Goal: Task Accomplishment & Management: Manage account settings

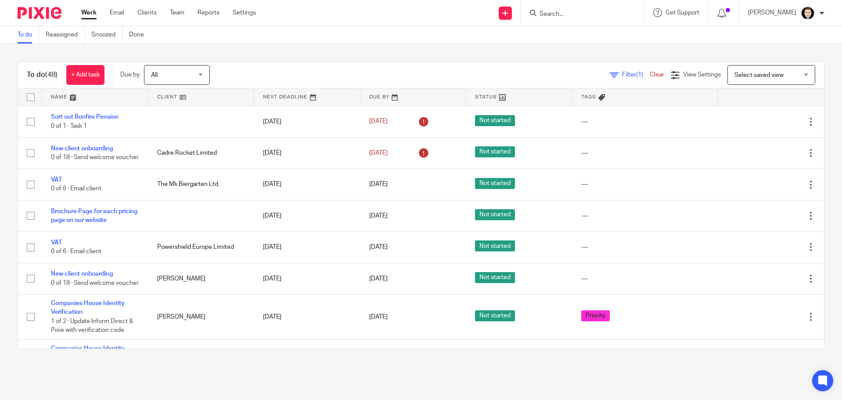
click at [597, 18] on input "Search" at bounding box center [578, 15] width 79 height 8
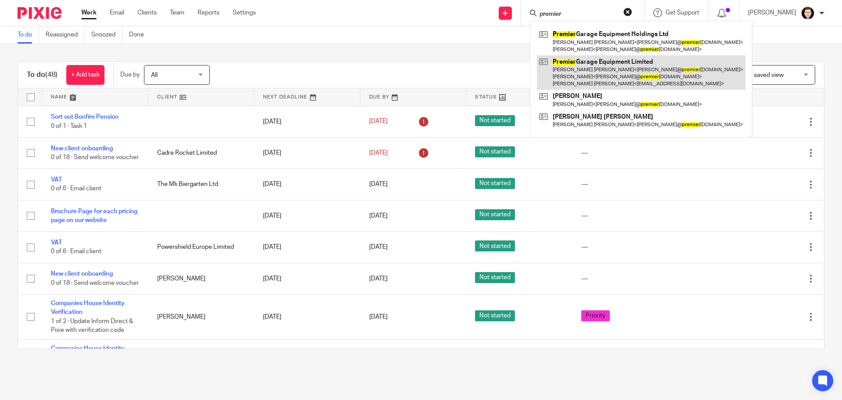
type input "premier"
click at [599, 64] on link at bounding box center [641, 72] width 209 height 35
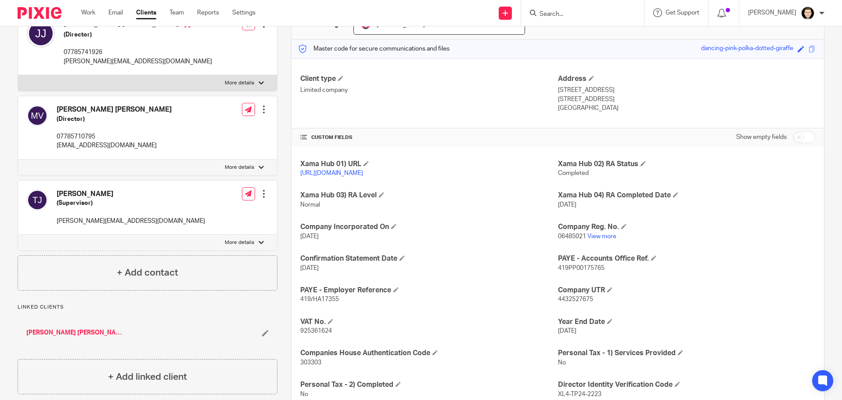
scroll to position [85, 0]
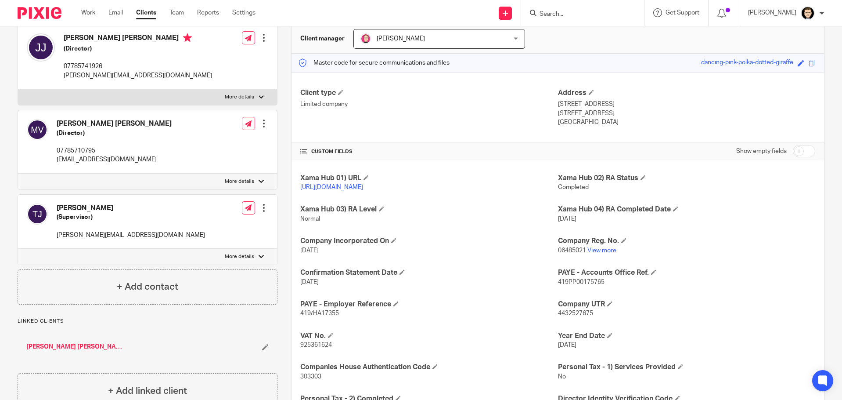
click at [110, 217] on h5 "(Supervisor)" at bounding box center [131, 217] width 148 height 9
click at [82, 200] on div "Tracey Jennings (Supervisor) tracey@premiergarageequipment.co.uk" at bounding box center [116, 221] width 178 height 45
click at [44, 211] on div at bounding box center [37, 221] width 21 height 36
click at [43, 211] on img at bounding box center [37, 213] width 21 height 21
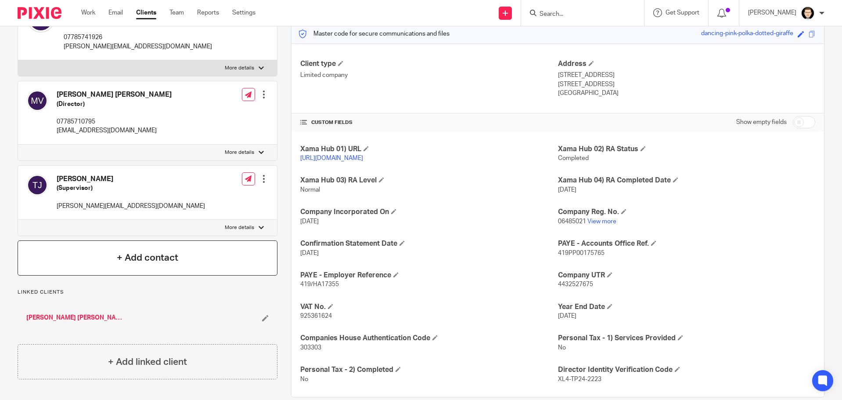
scroll to position [129, 0]
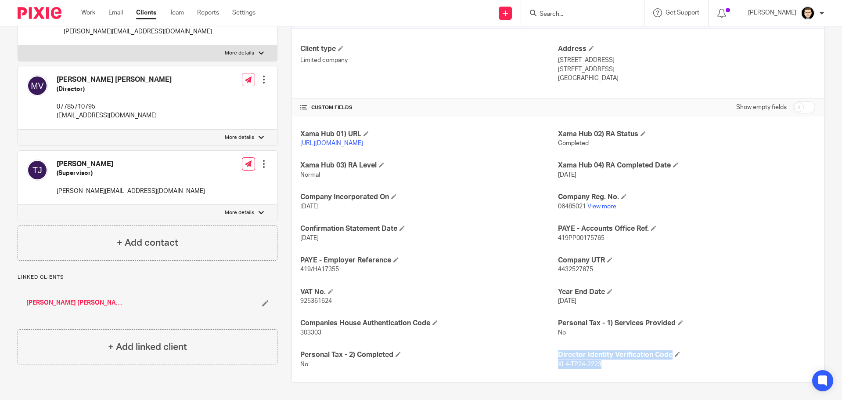
drag, startPoint x: 601, startPoint y: 363, endPoint x: 549, endPoint y: 364, distance: 51.4
click at [549, 364] on div "Xama Hub 01) URL https://platform.xamatech.com/portal/crm/clients/fd5e05a0-3aaf…" at bounding box center [558, 248] width 533 height 265
click at [604, 364] on p "XL4-TP24-2223" at bounding box center [686, 364] width 257 height 9
click at [605, 364] on p "XL4-TP24-2223" at bounding box center [686, 364] width 257 height 9
click at [603, 368] on p "XL4-TP24-2223" at bounding box center [686, 364] width 257 height 9
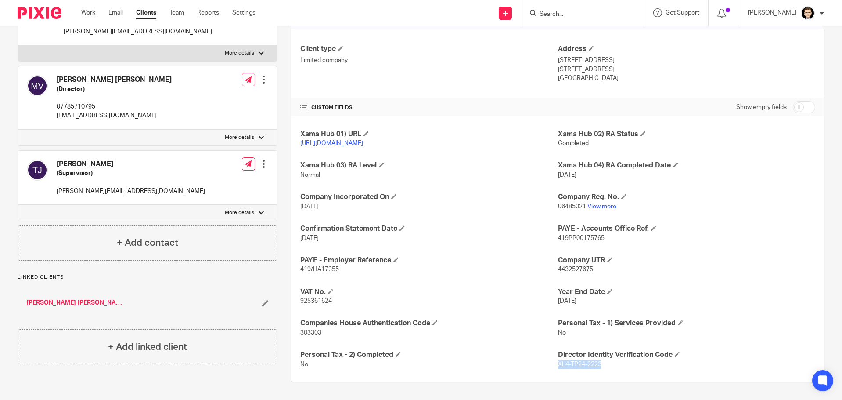
drag, startPoint x: 603, startPoint y: 365, endPoint x: 554, endPoint y: 364, distance: 48.8
click at [558, 364] on p "XL4-TP24-2223" at bounding box center [686, 364] width 257 height 9
copy span "XL4-TP24-2223"
click at [84, 300] on link "[PERSON_NAME] [PERSON_NAME]" at bounding box center [74, 302] width 97 height 9
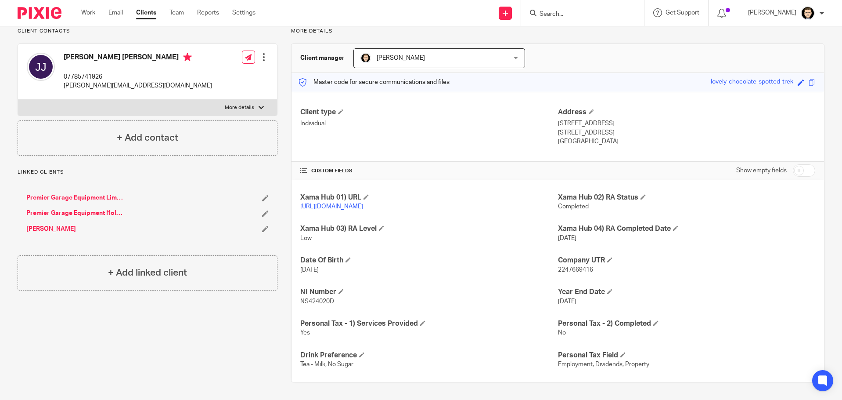
scroll to position [75, 0]
click at [799, 164] on input "checkbox" at bounding box center [804, 170] width 22 height 12
checkbox input "true"
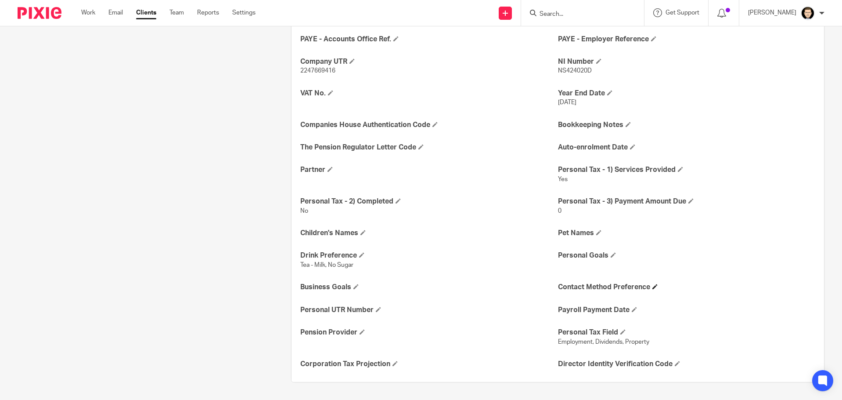
scroll to position [350, 0]
click at [675, 361] on span at bounding box center [677, 363] width 5 height 5
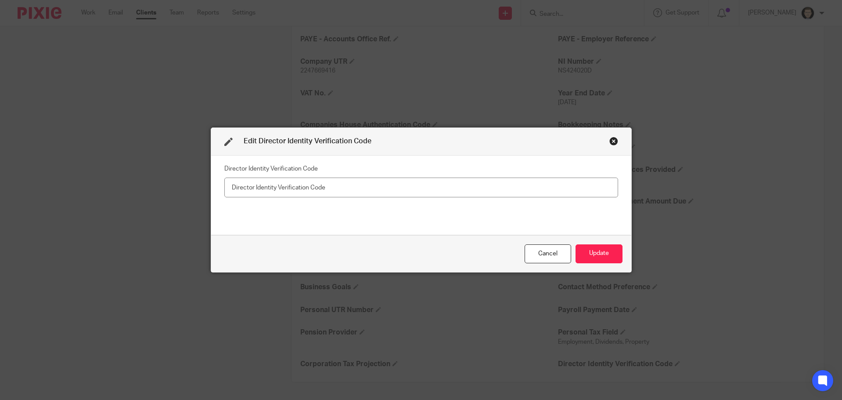
click at [440, 188] on input "text" at bounding box center [421, 187] width 394 height 20
type input "XL4-TP24-2223"
click at [583, 247] on button "Update" at bounding box center [599, 253] width 47 height 19
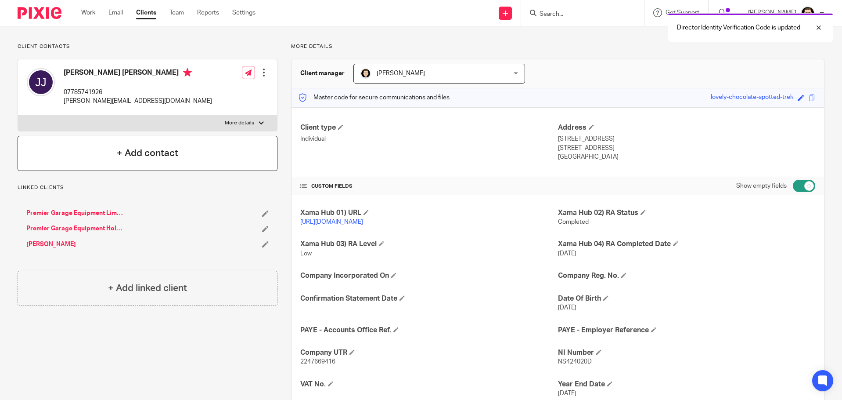
scroll to position [0, 0]
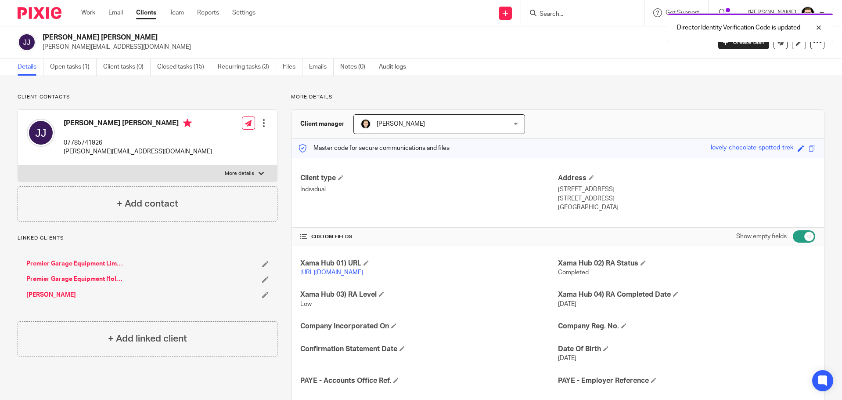
click at [58, 297] on link "[PERSON_NAME]" at bounding box center [51, 294] width 50 height 9
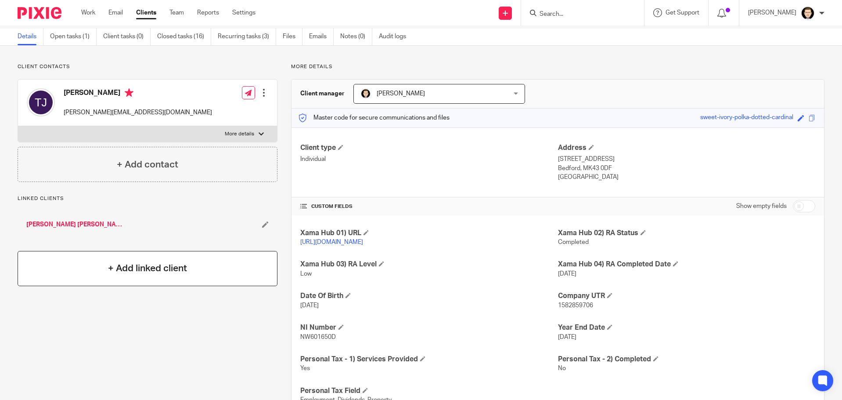
scroll to position [75, 0]
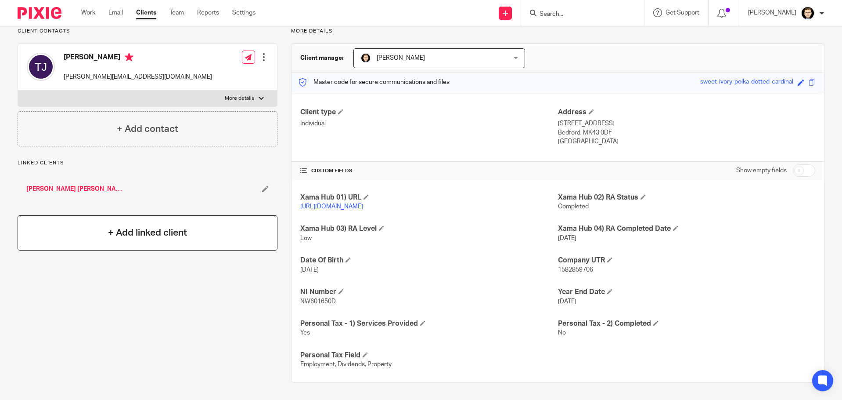
click at [139, 227] on h4 "+ Add linked client" at bounding box center [147, 233] width 79 height 14
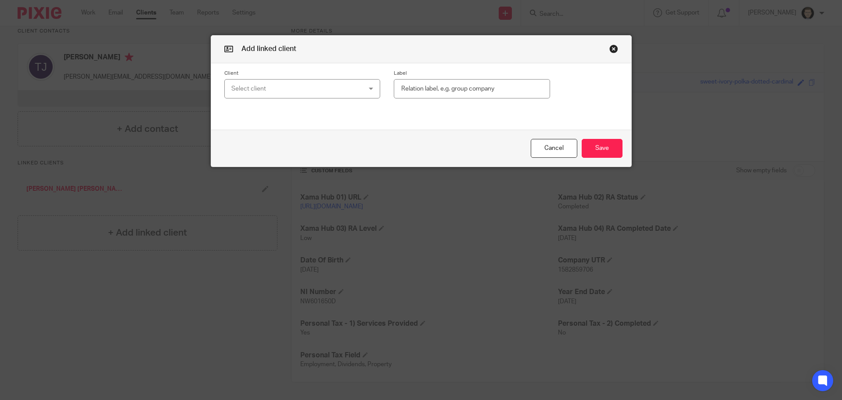
click at [298, 89] on div "Select client" at bounding box center [290, 88] width 119 height 18
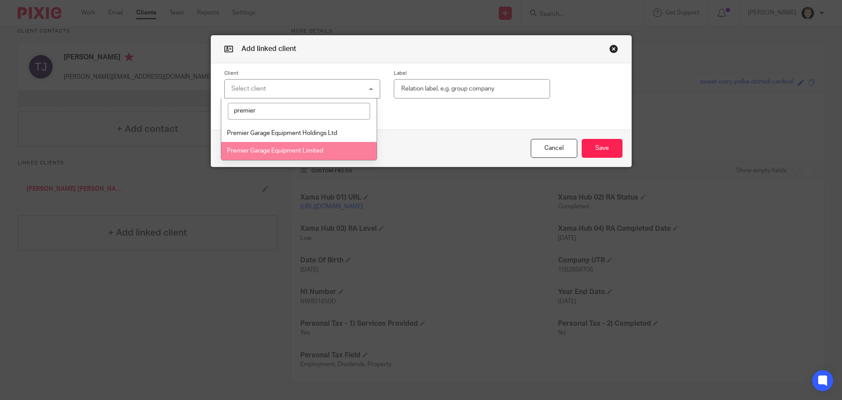
type input "premier"
click at [272, 153] on span "Premier Garage Equipment Limited" at bounding box center [275, 151] width 96 height 6
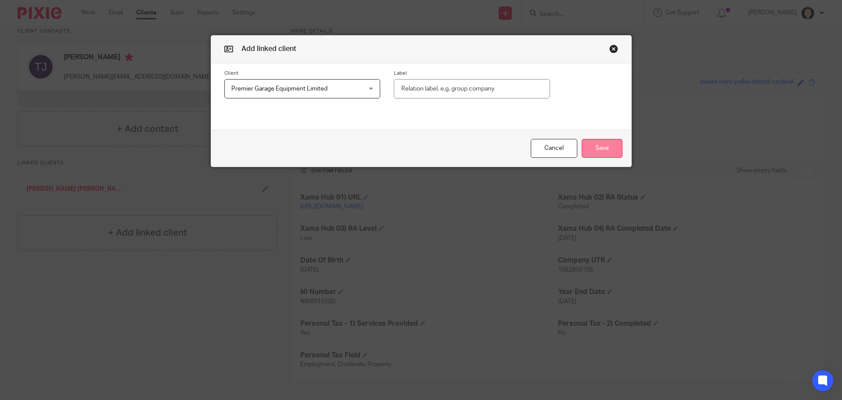
click at [598, 146] on button "Save" at bounding box center [602, 148] width 41 height 19
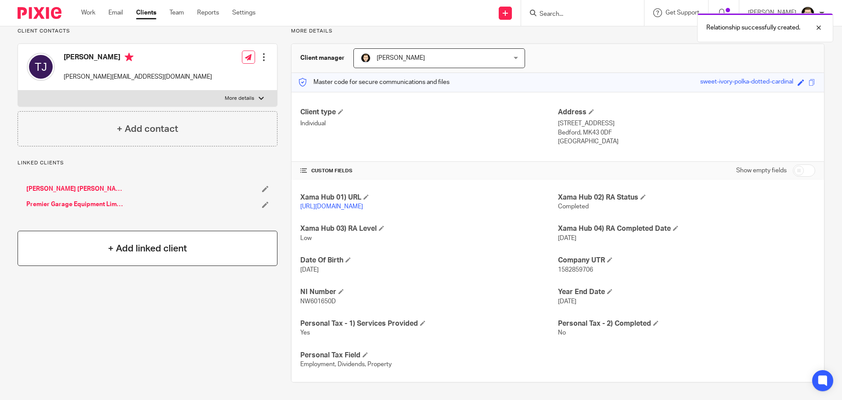
click at [126, 242] on h4 "+ Add linked client" at bounding box center [147, 249] width 79 height 14
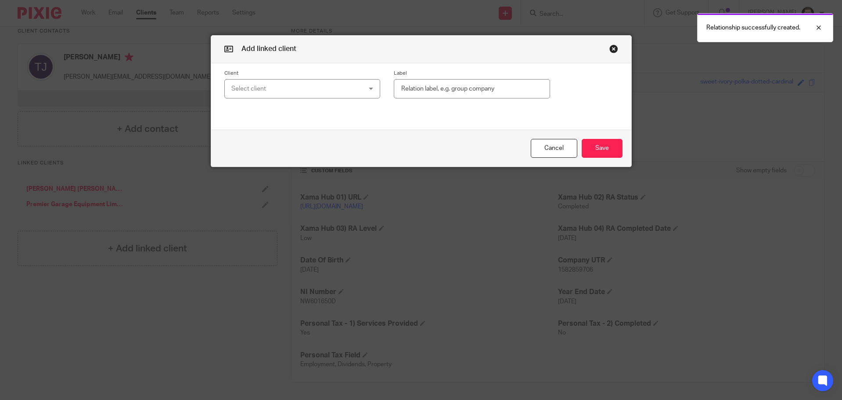
drag, startPoint x: 247, startPoint y: 96, endPoint x: 253, endPoint y: 89, distance: 9.6
click at [251, 92] on div "Select client" at bounding box center [290, 88] width 119 height 18
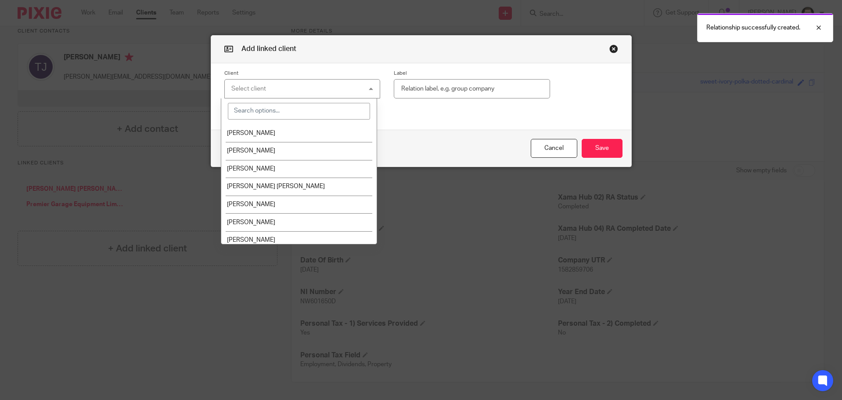
click at [253, 89] on div "Select client" at bounding box center [248, 89] width 35 height 6
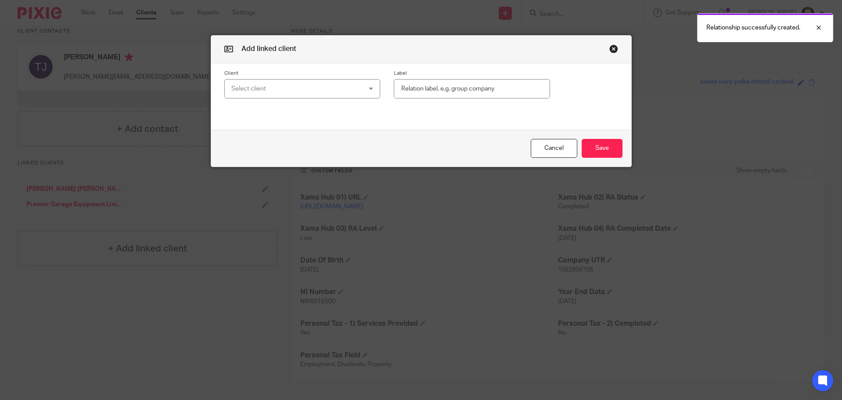
click at [254, 89] on div "Select client" at bounding box center [290, 88] width 119 height 18
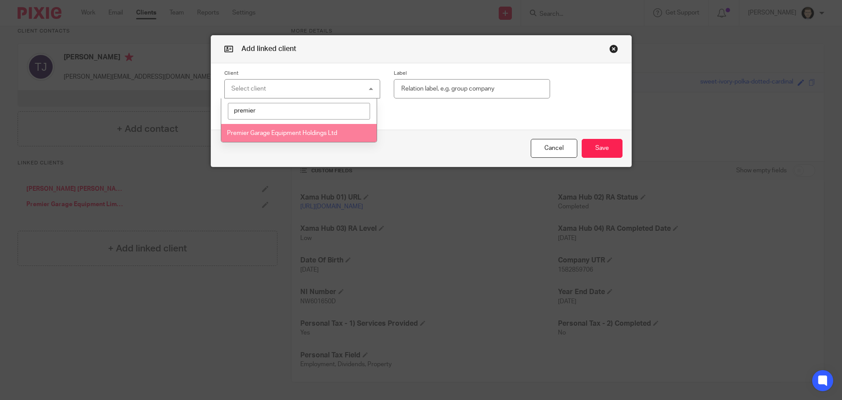
type input "premier"
click at [255, 137] on li "Premier Garage Equipment Holdings Ltd" at bounding box center [298, 133] width 155 height 18
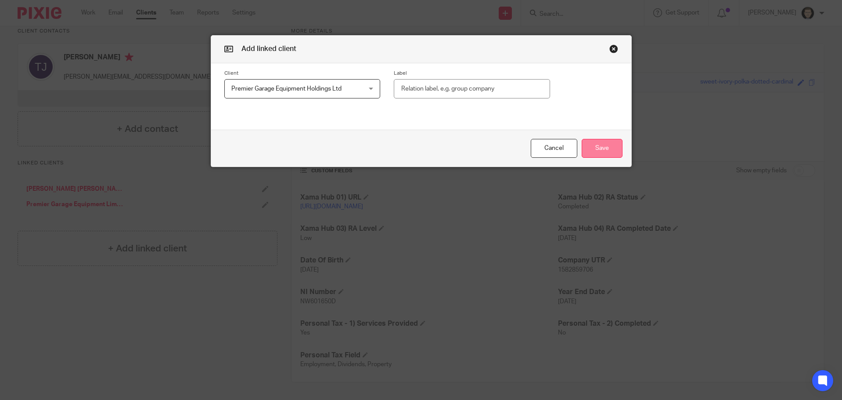
click at [593, 151] on button "Save" at bounding box center [602, 148] width 41 height 19
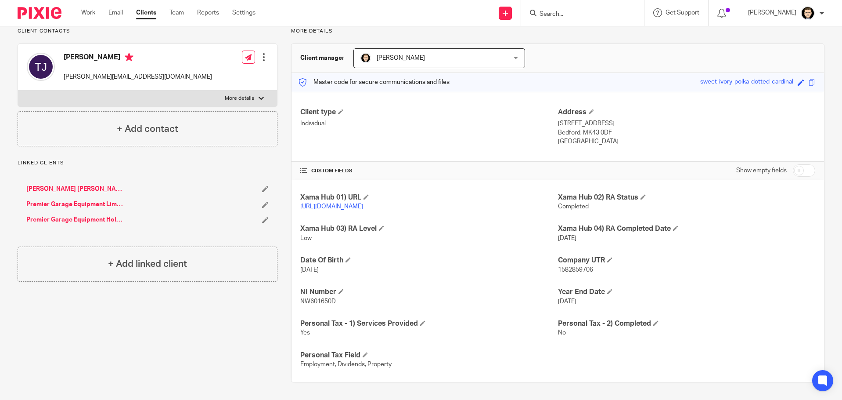
click at [793, 164] on input "checkbox" at bounding box center [804, 170] width 22 height 12
checkbox input "true"
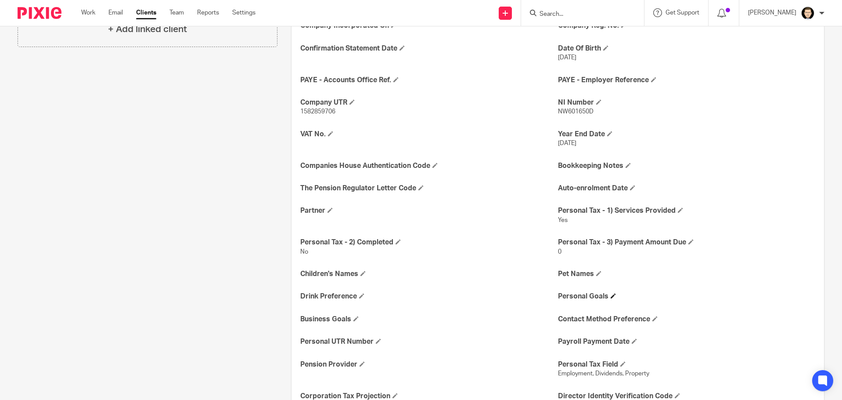
scroll to position [341, 0]
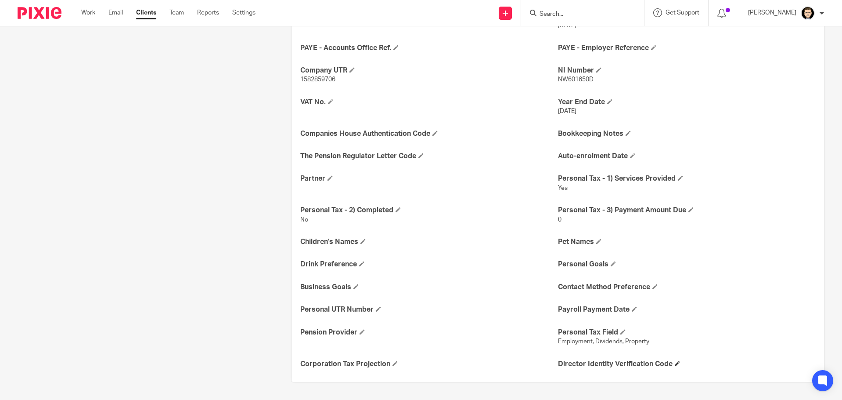
click at [675, 363] on span at bounding box center [677, 363] width 5 height 5
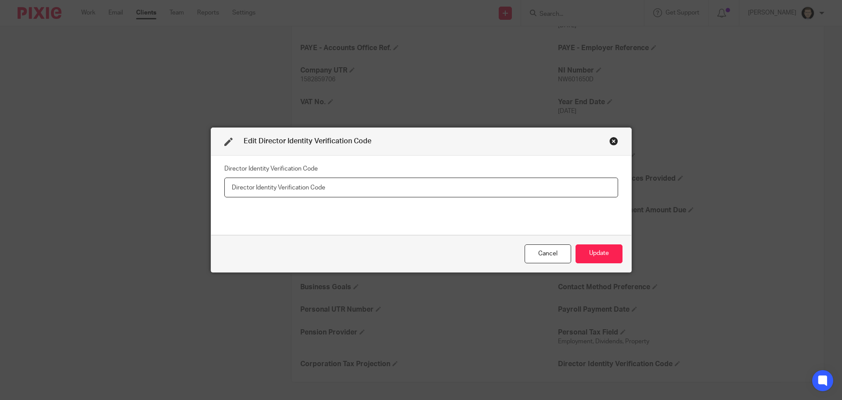
click at [281, 180] on input "text" at bounding box center [421, 187] width 394 height 20
paste input "XCN-RJ34-2223"
type input "XCN-RJ34-2223"
click at [581, 249] on button "Update" at bounding box center [599, 253] width 47 height 19
